Goal: Register for event/course

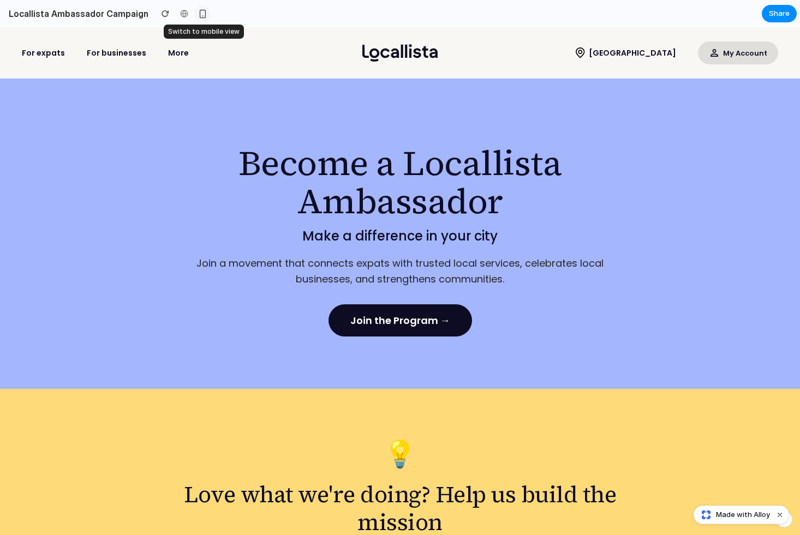
click at [200, 13] on div "button" at bounding box center [202, 13] width 9 height 9
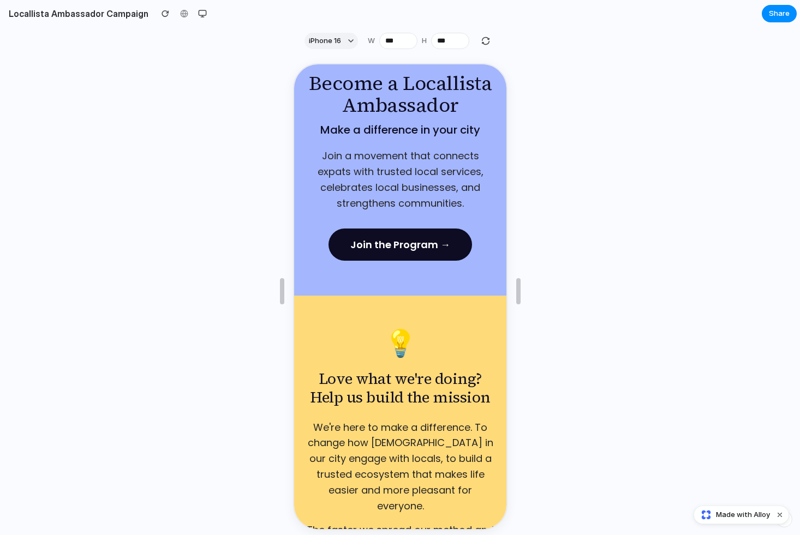
scroll to position [128, 0]
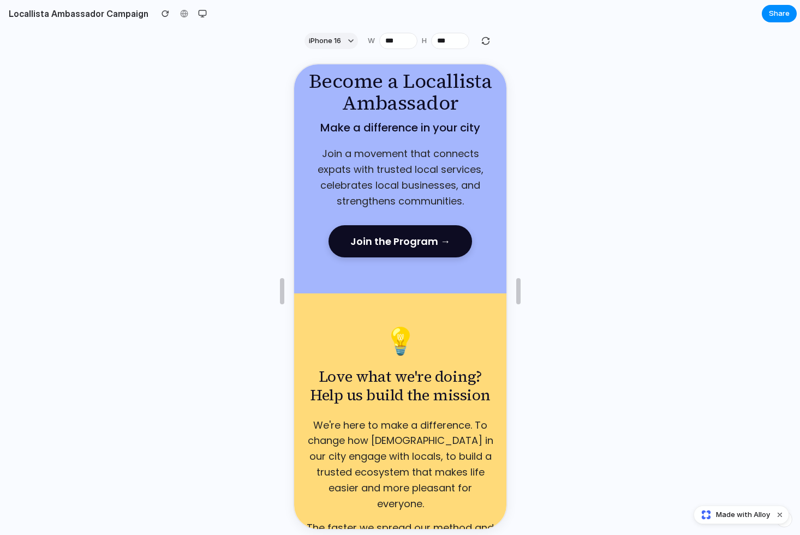
click at [365, 224] on button "Join the Program →" at bounding box center [399, 240] width 144 height 32
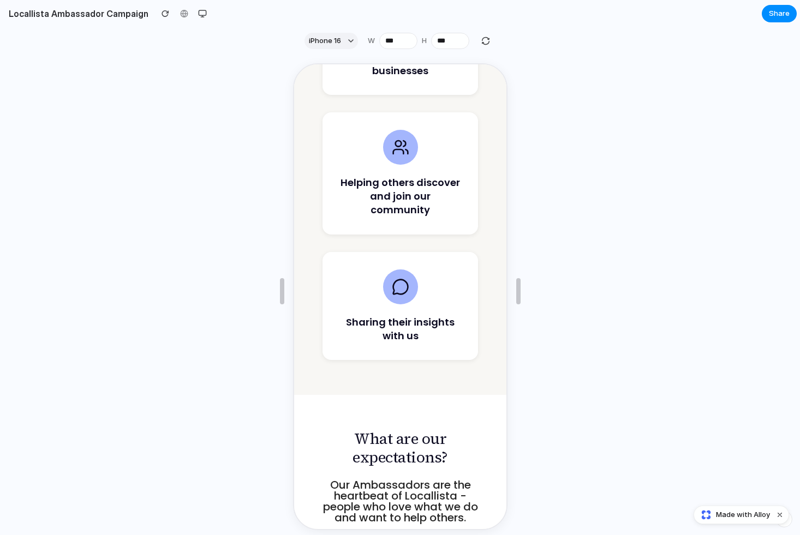
scroll to position [1036, 0]
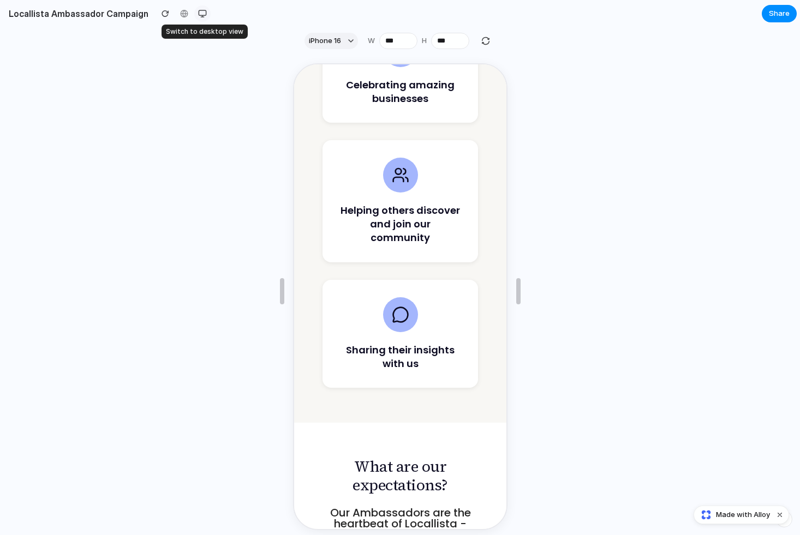
click at [199, 17] on div "button" at bounding box center [202, 13] width 9 height 9
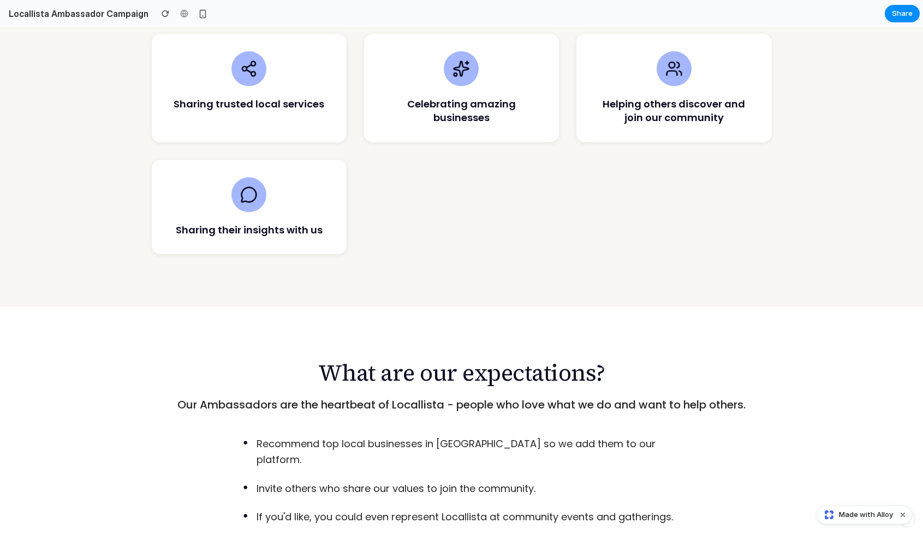
scroll to position [711, 0]
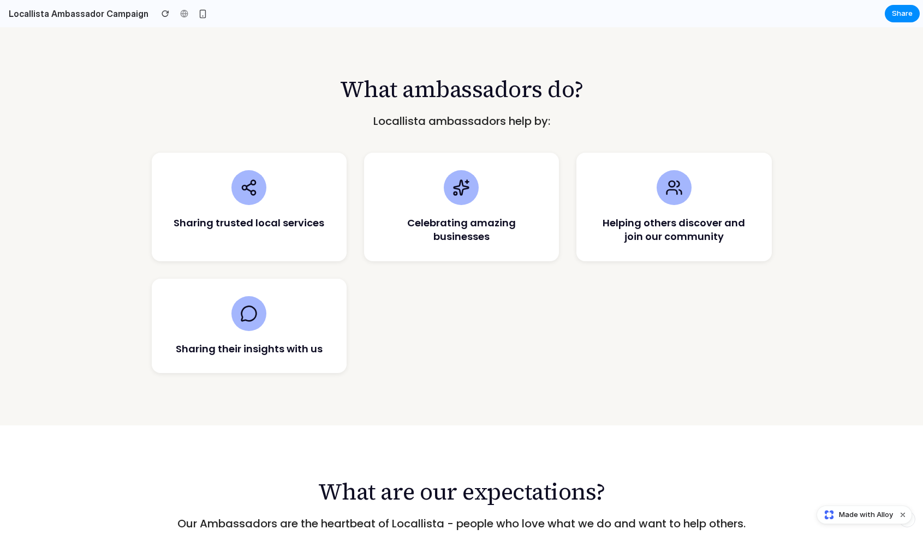
click at [116, 15] on h2 "Locallista Ambassador Campaign" at bounding box center [76, 13] width 144 height 13
click at [115, 12] on h2 "Locallista Ambassador Campaign" at bounding box center [76, 13] width 144 height 13
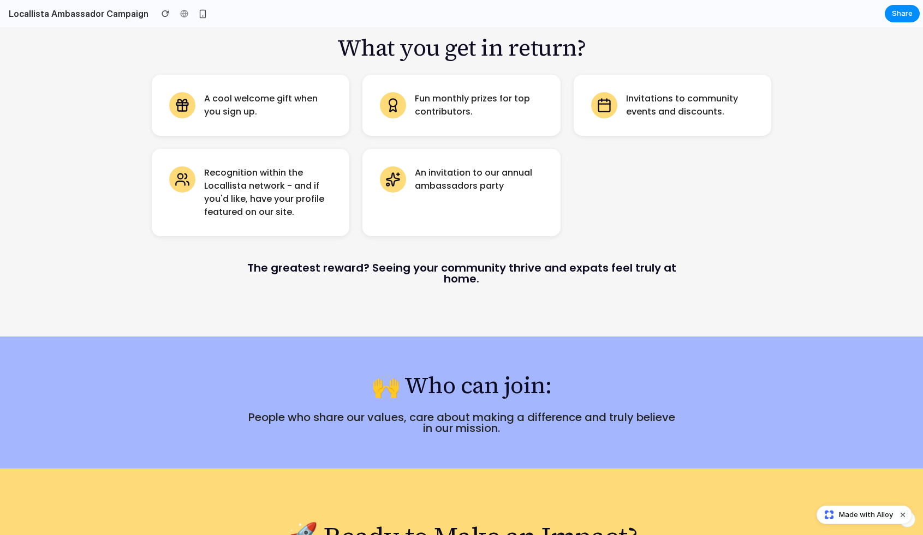
scroll to position [1441, 0]
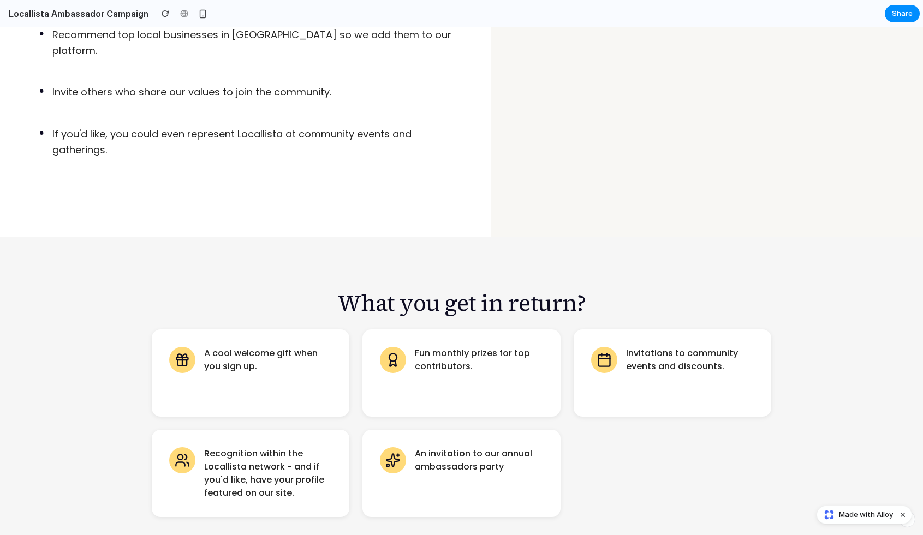
scroll to position [1202, 0]
